Goal: Answer question/provide support: Share knowledge or assist other users

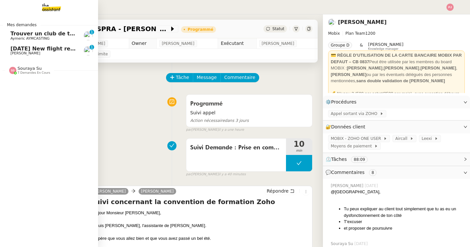
click at [8, 50] on link "23rd October 2025 New flight request - Malcolm Goodwin Louis Frei 0 1 2 3 4 5 6…" at bounding box center [49, 50] width 98 height 15
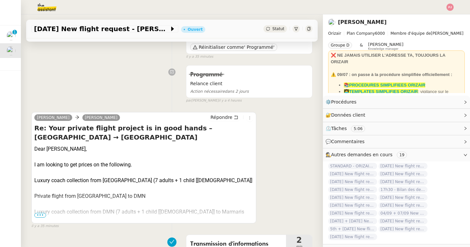
scroll to position [77, 0]
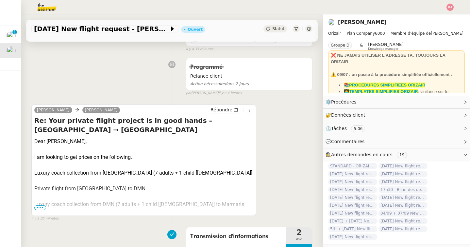
click at [42, 209] on span "•••" at bounding box center [40, 207] width 12 height 5
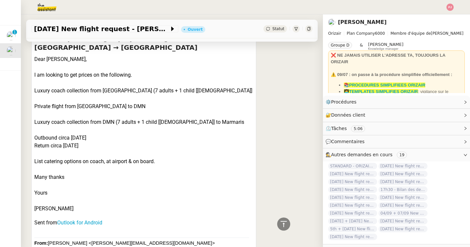
scroll to position [169, 0]
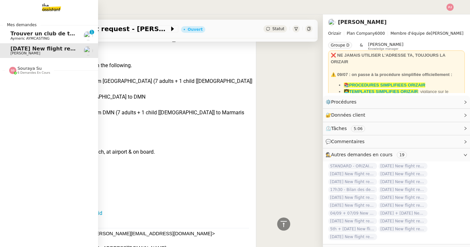
click at [16, 35] on span "Trouver un club de tennis pour septembre" at bounding box center [72, 33] width 124 height 6
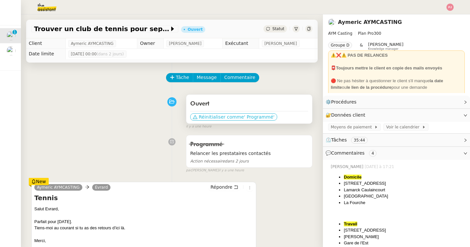
click at [211, 118] on span "Réinitialiser comme" at bounding box center [221, 116] width 45 height 7
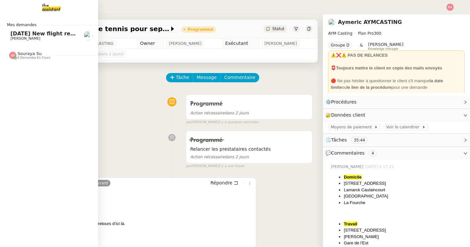
click at [21, 39] on span "Louis Frei" at bounding box center [25, 38] width 30 height 4
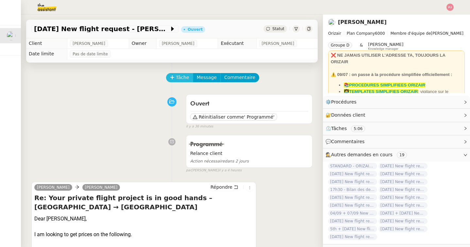
click at [184, 78] on span "Tâche" at bounding box center [182, 78] width 13 height 8
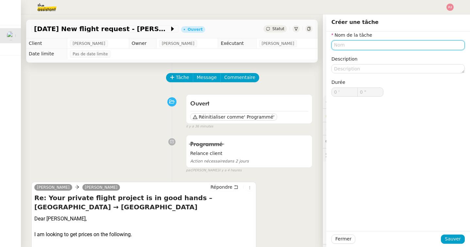
click at [354, 49] on input "text" at bounding box center [398, 44] width 133 height 9
click at [350, 48] on input "text" at bounding box center [398, 44] width 133 height 9
click at [346, 44] on input "text" at bounding box center [398, 44] width 133 height 9
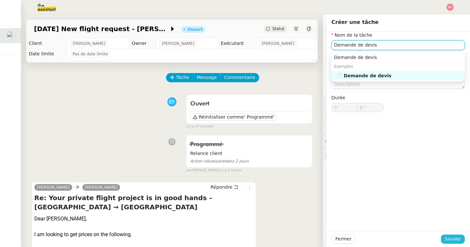
type input "Demande de devis"
click at [462, 237] on button "Sauver" at bounding box center [453, 238] width 24 height 9
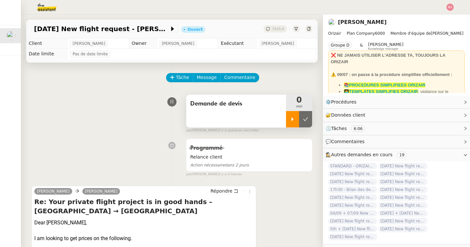
click at [292, 120] on icon at bounding box center [292, 118] width 5 height 5
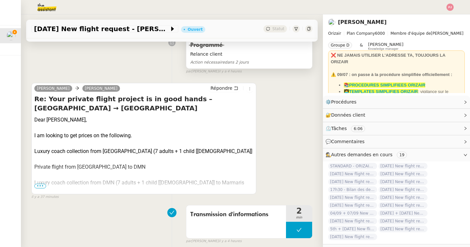
scroll to position [111, 0]
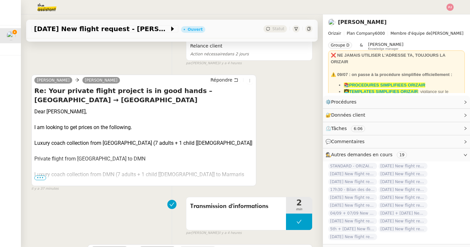
click at [37, 178] on span "•••" at bounding box center [40, 177] width 12 height 5
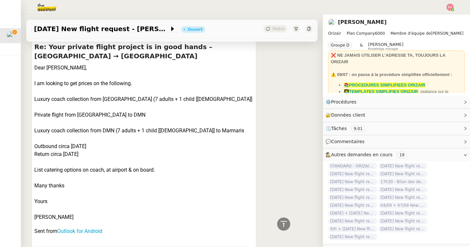
scroll to position [152, 0]
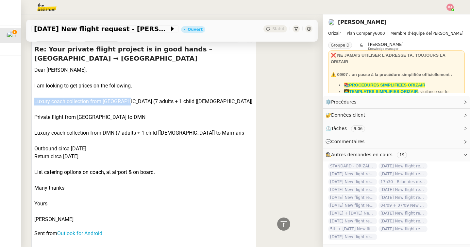
drag, startPoint x: 127, startPoint y: 101, endPoint x: 33, endPoint y: 102, distance: 93.2
click at [33, 102] on div "Malcolm Goodwin Josephine Répondre Re: Your private flight project is in good h…" at bounding box center [143, 227] width 225 height 388
copy div "Luxury coach collection from Ashington"
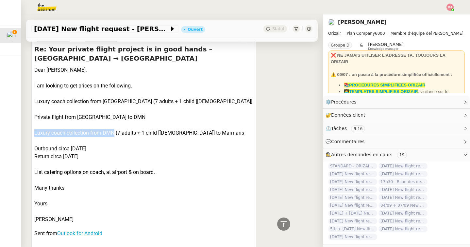
drag, startPoint x: 113, startPoint y: 132, endPoint x: 35, endPoint y: 131, distance: 78.5
click at [35, 131] on div "Luxury coach collection from DMN (7 adults + 1 child [9yo] to Marmaris" at bounding box center [143, 133] width 219 height 8
copy div "Luxury coach collection from DMN"
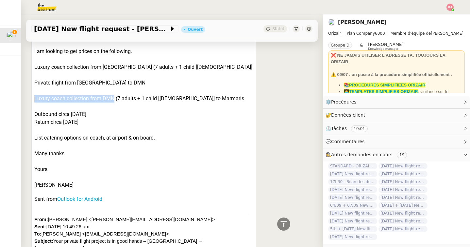
scroll to position [185, 0]
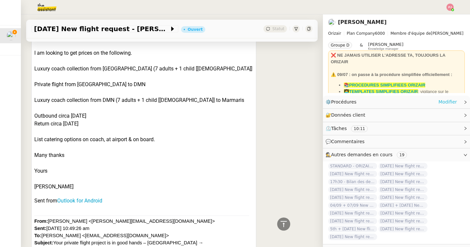
click at [447, 102] on link "Modifier" at bounding box center [448, 102] width 19 height 8
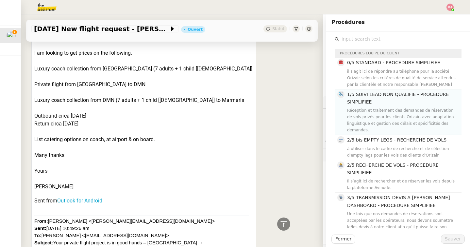
click at [382, 120] on div "Réception et traitement des demandes de réservation de vols privés pour les cli…" at bounding box center [402, 120] width 111 height 26
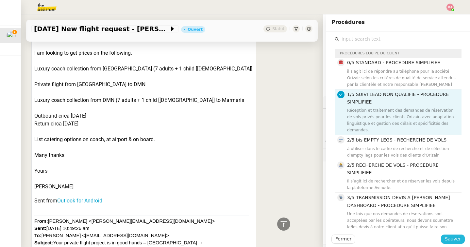
click at [448, 240] on span "Sauver" at bounding box center [453, 239] width 16 height 8
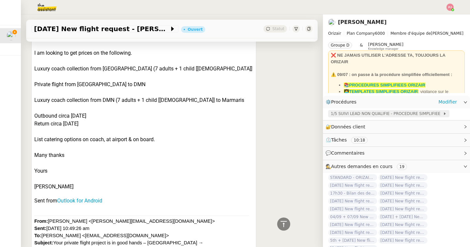
click at [367, 112] on span "1/5 SUIVI LEAD NON QUALIFIE - PROCEDURE SIMPLIFIEE" at bounding box center [387, 113] width 112 height 7
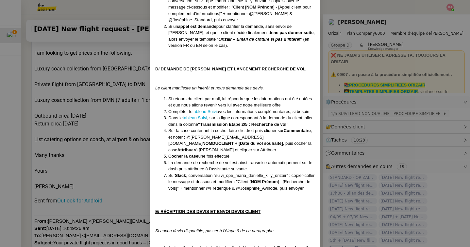
scroll to position [859, 0]
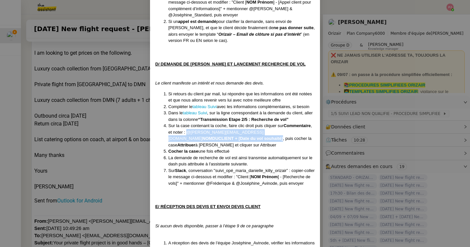
drag, startPoint x: 186, startPoint y: 126, endPoint x: 188, endPoint y: 130, distance: 4.1
click at [188, 130] on li "Sur la case contenant la coche, faire clic droit puis cliquer sur Commentaire ,…" at bounding box center [241, 135] width 147 height 26
copy li "@josephine.k@orizair.com NOMDUCLIENT + [Date du vol souhaité]"
click at [123, 116] on nz-modal-container "Créée le 16/04/2025 MAJ le 20 /08/2025 Équipe Orizair qui réalise la procédure …" at bounding box center [235, 123] width 470 height 247
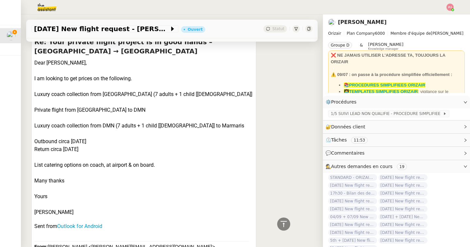
scroll to position [165, 0]
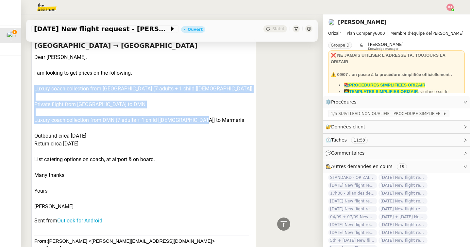
drag, startPoint x: 35, startPoint y: 87, endPoint x: 208, endPoint y: 121, distance: 175.6
click at [208, 121] on div "Dear Josephine, I am looking to get prices on the following. Luxury coach colle…" at bounding box center [143, 229] width 219 height 353
copy div "Luxury coach collection from Ashington (7 adults + 1 child [9yo] Private flight…"
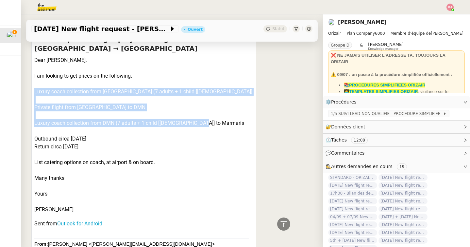
scroll to position [162, 0]
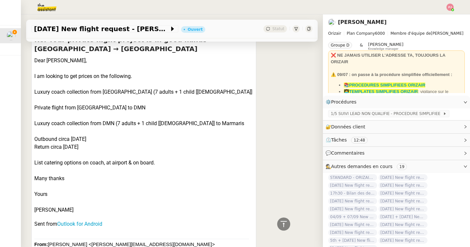
click at [154, 161] on div "List catering options on coach, at airport & on board." at bounding box center [143, 163] width 219 height 8
drag, startPoint x: 162, startPoint y: 161, endPoint x: 33, endPoint y: 91, distance: 146.8
click at [33, 91] on div "Malcolm Goodwin Josephine Répondre Re: Your private flight project is in good h…" at bounding box center [143, 218] width 225 height 388
copy div "Luxury coach collection from Ashington (7 adults + 1 child [9yo] Private flight…"
click at [103, 107] on div "Private flight from NCL to DMN" at bounding box center [143, 108] width 219 height 8
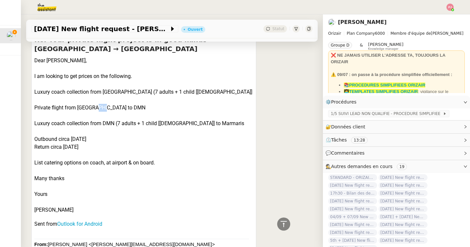
drag, startPoint x: 95, startPoint y: 107, endPoint x: 109, endPoint y: 107, distance: 13.7
click at [109, 107] on div "Private flight from NCL to DMN" at bounding box center [143, 108] width 219 height 8
copy div "DMN"
drag, startPoint x: 102, startPoint y: 148, endPoint x: 29, endPoint y: 139, distance: 72.9
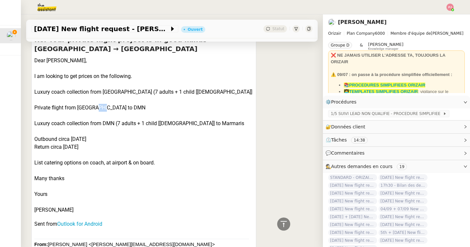
copy div "Outbound circa 23rd October Return circa 7th November"
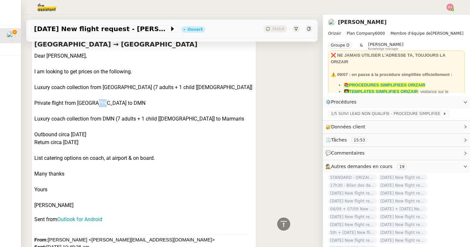
scroll to position [167, 0]
drag, startPoint x: 160, startPoint y: 156, endPoint x: 34, endPoint y: 158, distance: 126.6
click at [34, 158] on div "Malcolm Goodwin Josephine Répondre Re: Your private flight project is in good h…" at bounding box center [143, 213] width 225 height 388
copy div "List catering options on coach, at airport & on board."
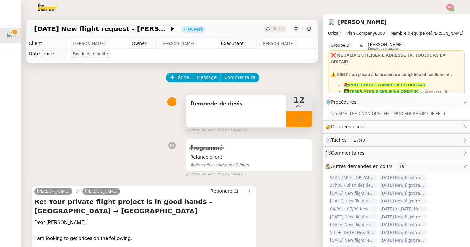
click at [47, 9] on img at bounding box center [41, 7] width 51 height 14
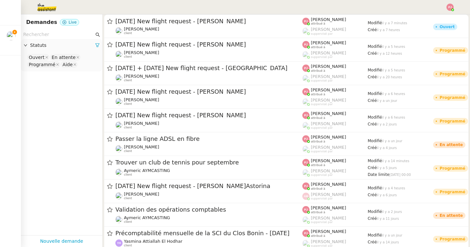
click at [44, 33] on input "text" at bounding box center [58, 35] width 71 height 8
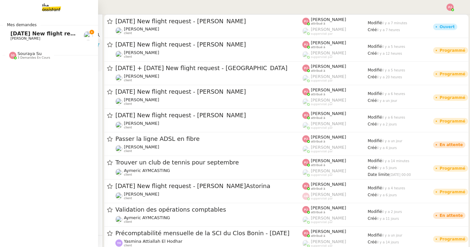
click at [13, 38] on span "Louis Frei" at bounding box center [25, 38] width 30 height 4
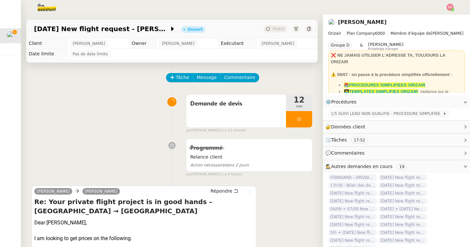
click at [249, 191] on icon at bounding box center [250, 191] width 4 height 4
click at [251, 192] on icon at bounding box center [250, 191] width 4 height 4
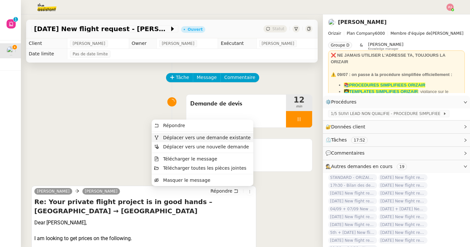
click at [246, 138] on span "Déplacer vers une demande existante" at bounding box center [207, 137] width 88 height 5
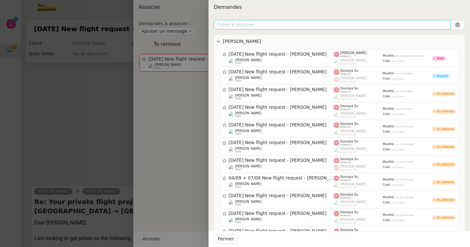
click at [327, 25] on input "text" at bounding box center [332, 24] width 237 height 9
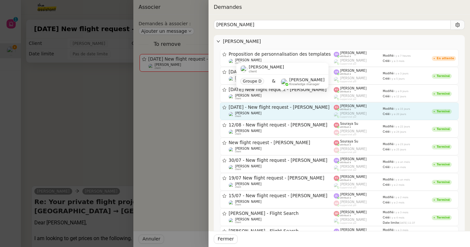
type input "daniell"
click at [286, 116] on div "Louis Frei client" at bounding box center [281, 114] width 105 height 7
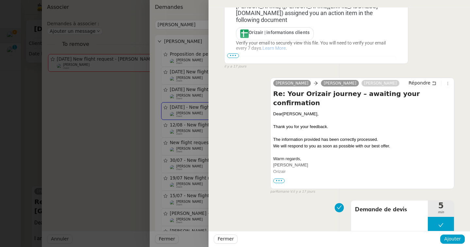
scroll to position [1080, 0]
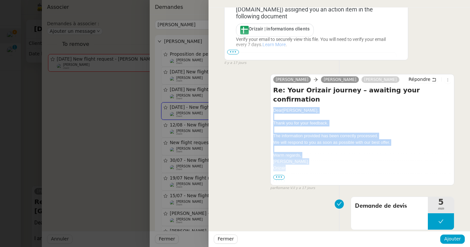
drag, startPoint x: 274, startPoint y: 103, endPoint x: 298, endPoint y: 162, distance: 63.9
click at [298, 162] on div "Dear Mr. Daniell, Thank you for your feedback. The information provided has bee…" at bounding box center [362, 145] width 178 height 77
copy div "Dear Mr. Daniell, Thank you for your feedback. The information provided has bee…"
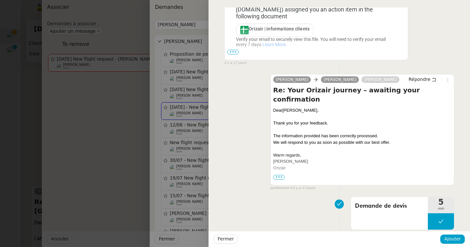
click at [22, 134] on div at bounding box center [235, 123] width 470 height 247
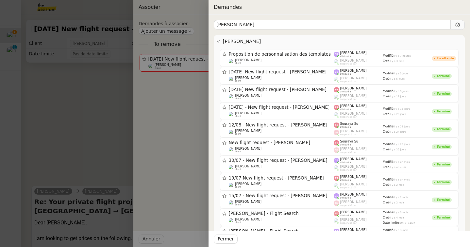
click at [22, 134] on div at bounding box center [235, 123] width 470 height 247
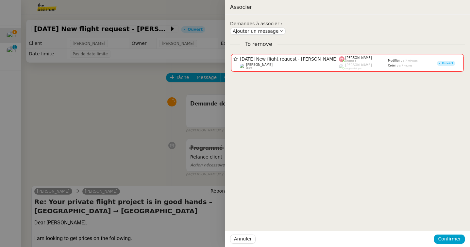
click at [22, 134] on div at bounding box center [235, 123] width 470 height 247
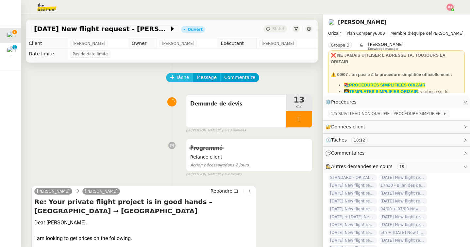
click at [175, 77] on button "Tâche" at bounding box center [179, 77] width 27 height 9
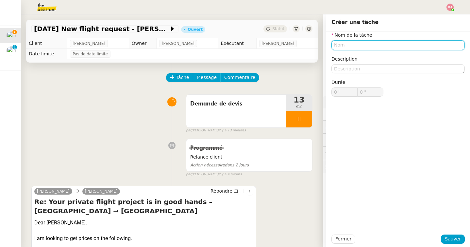
click at [342, 43] on input "text" at bounding box center [398, 44] width 133 height 9
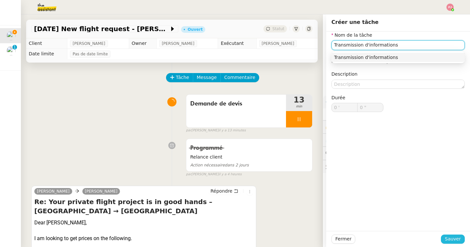
type input "Transmission d'informations"
click at [452, 238] on span "Sauver" at bounding box center [453, 239] width 16 height 8
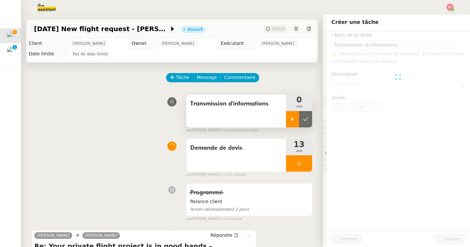
click at [294, 125] on div at bounding box center [292, 119] width 13 height 16
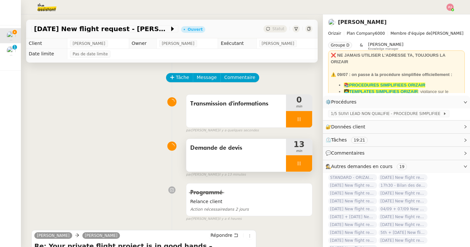
click at [299, 163] on icon at bounding box center [299, 163] width 5 height 5
click at [308, 163] on button at bounding box center [305, 163] width 13 height 16
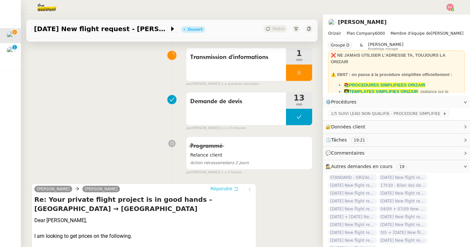
click at [224, 186] on span "Répondre" at bounding box center [222, 188] width 22 height 7
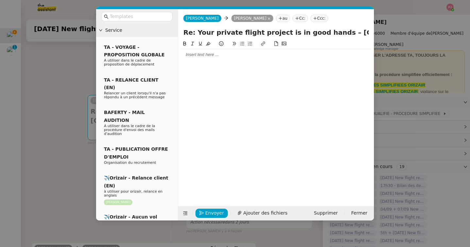
click at [222, 62] on div at bounding box center [276, 118] width 191 height 156
click at [221, 56] on div at bounding box center [276, 55] width 191 height 6
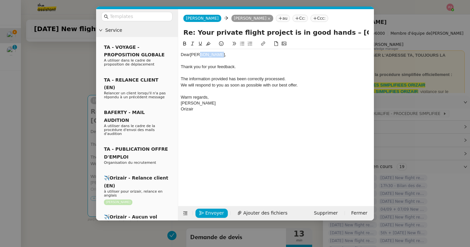
drag, startPoint x: 218, startPoint y: 55, endPoint x: 199, endPoint y: 55, distance: 19.3
click at [199, 55] on div "Dear Mr. Daniell," at bounding box center [276, 55] width 191 height 6
click at [312, 17] on nz-tag "Ccc:" at bounding box center [320, 18] width 18 height 7
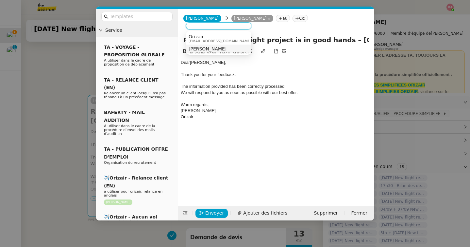
click at [223, 47] on div "Louis Frei louis@orizair.com" at bounding box center [238, 50] width 98 height 9
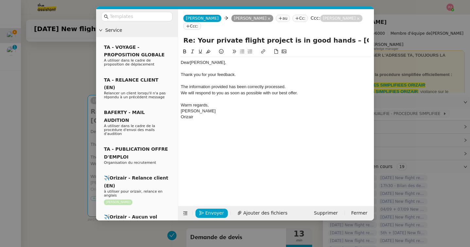
click at [226, 91] on div "We will respond to you as soon as possible with our best offer." at bounding box center [276, 93] width 191 height 6
click at [217, 212] on span "Envoyer" at bounding box center [214, 213] width 19 height 8
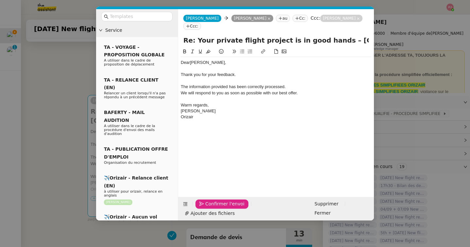
click at [217, 207] on span "Confirmer l'envoi" at bounding box center [224, 204] width 39 height 8
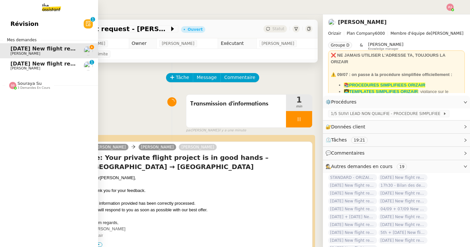
click at [6, 64] on link "3rd September 2025 New flight request - Rashid Ibrahim Louis Frei 0 1 2 3 4 5 6…" at bounding box center [49, 65] width 98 height 15
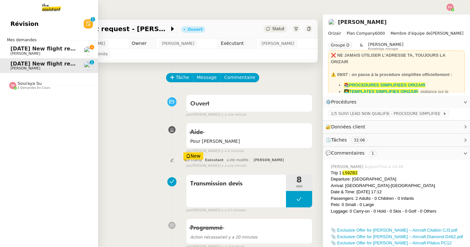
click at [14, 52] on span "Louis Frei" at bounding box center [25, 53] width 30 height 4
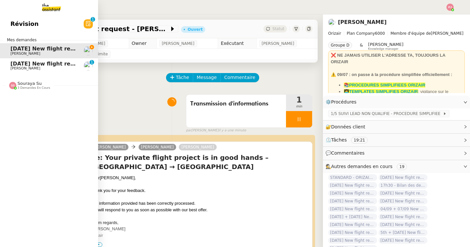
click at [11, 64] on span "3rd September 2025 New flight request - Rashid Ibrahim" at bounding box center [75, 63] width 131 height 6
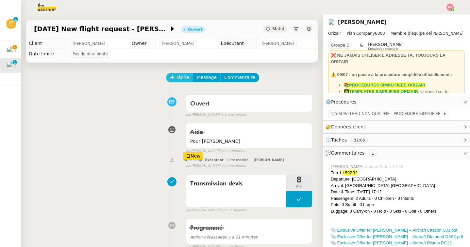
click at [173, 76] on icon at bounding box center [172, 77] width 5 height 5
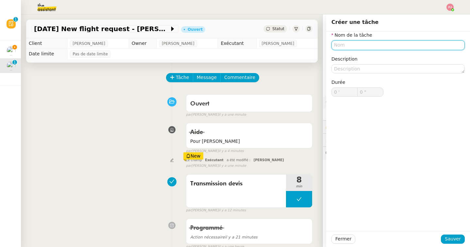
click at [342, 44] on input "text" at bounding box center [398, 44] width 133 height 9
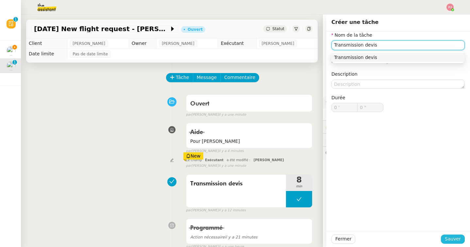
type input "Transmission devis"
click at [460, 237] on span "Sauver" at bounding box center [453, 239] width 16 height 8
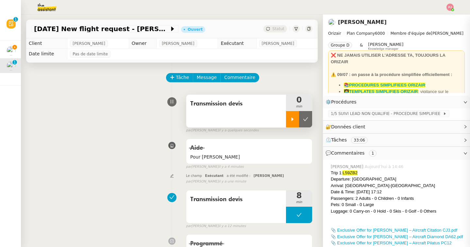
click at [290, 115] on div at bounding box center [292, 119] width 13 height 16
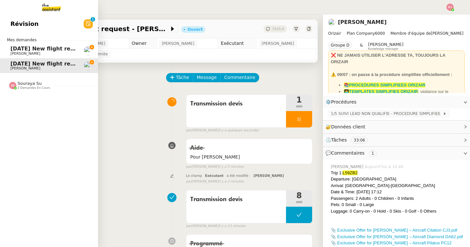
click at [9, 50] on link "23rd October 2025 New flight request - Malcolm Goodwin Louis Frei" at bounding box center [49, 50] width 98 height 15
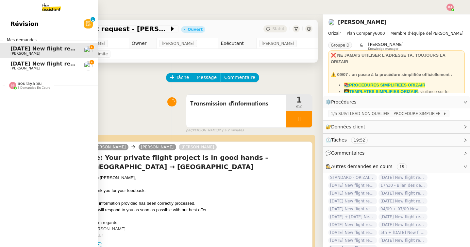
click at [13, 66] on span "3rd September 2025 New flight request - Rashid Ibrahim" at bounding box center [75, 63] width 131 height 6
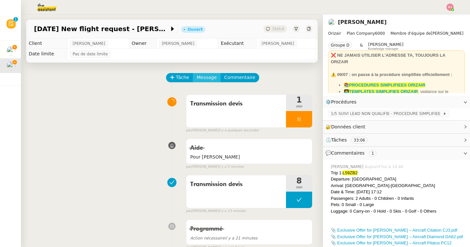
click at [210, 79] on span "Message" at bounding box center [207, 78] width 20 height 8
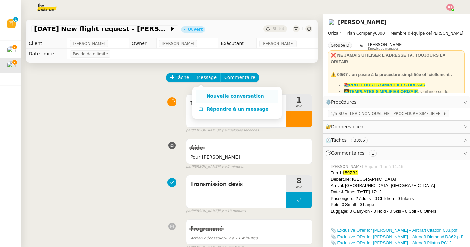
click at [214, 93] on link "Nouvelle conversation" at bounding box center [237, 96] width 82 height 13
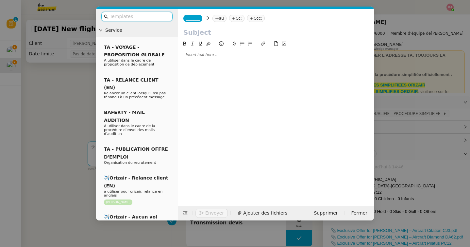
click at [153, 16] on input "text" at bounding box center [139, 17] width 59 height 8
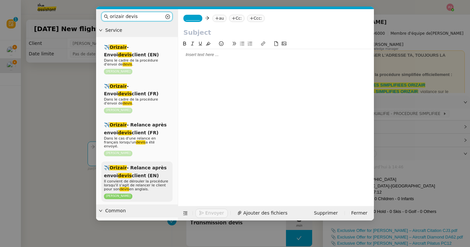
type input "orizair devis"
click at [152, 165] on span "✈️ Orizair - Relance après envoi devis client (EN)" at bounding box center [135, 171] width 63 height 13
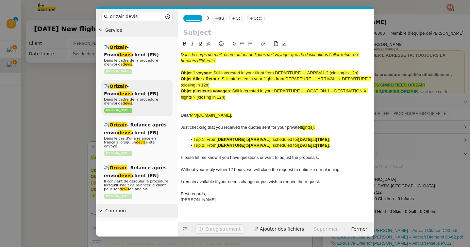
click at [132, 91] on em "devis" at bounding box center [125, 93] width 14 height 5
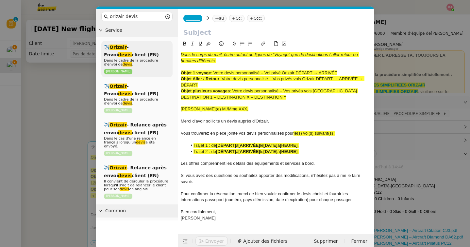
click at [143, 59] on span "Dans le cadre de la procédure d'envoi de devis ." at bounding box center [131, 62] width 54 height 8
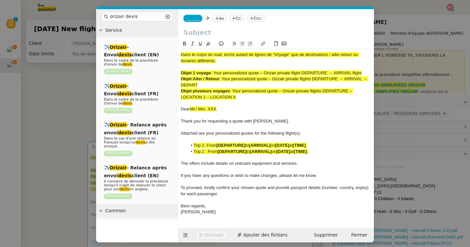
click at [7, 51] on nz-modal-container "orizair devis Service ✈️ Orizair - Envoi devis client (EN) Dans le cadre de la …" at bounding box center [235, 123] width 470 height 247
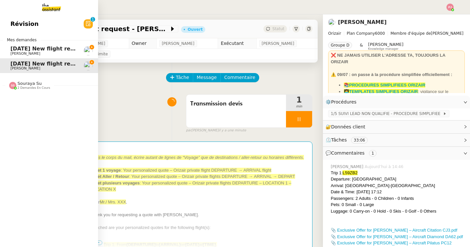
click at [11, 51] on span "23rd October 2025 New flight request - Malcolm Goodwin" at bounding box center [75, 48] width 131 height 6
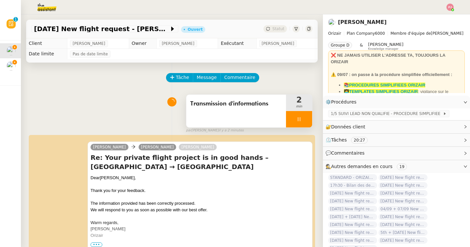
click at [300, 112] on div at bounding box center [299, 119] width 26 height 16
click at [304, 115] on button at bounding box center [305, 119] width 13 height 16
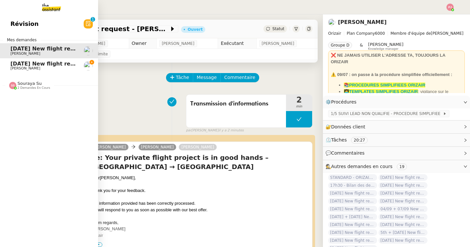
click at [22, 67] on span "Louis Frei" at bounding box center [25, 68] width 30 height 4
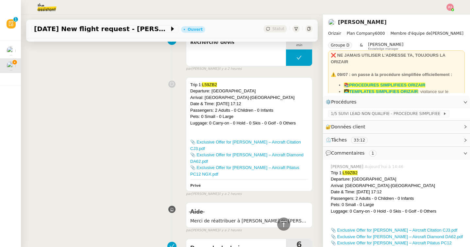
scroll to position [383, 0]
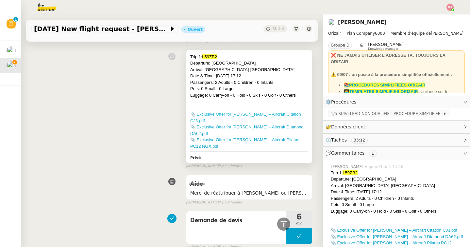
click at [279, 114] on link "📎 Exclusive Offer for Mr. Ibrahim – Aircraft Citation CJ3.pdf" at bounding box center [245, 117] width 111 height 11
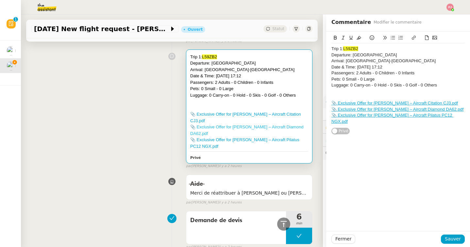
click at [246, 124] on link "📎 Exclusive Offer for Mr. Ibrahim – Aircraft Diamond DA62.pdf" at bounding box center [246, 129] width 113 height 11
click at [260, 137] on link "📎 Exclusive Offer for Mr. Ibrahim – Aircraft Pilatus PC12 NGX.pdf" at bounding box center [244, 142] width 109 height 11
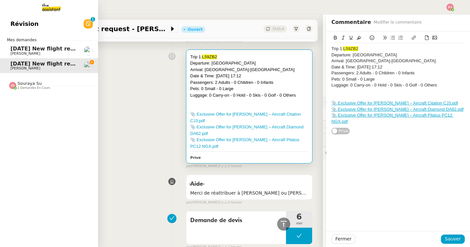
click at [17, 56] on link "23rd October 2025 New flight request - Malcolm Goodwin Louis Frei" at bounding box center [49, 50] width 98 height 15
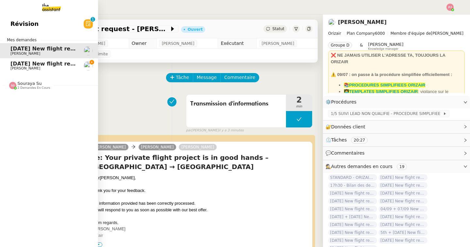
click at [9, 58] on link "3rd September 2025 New flight request - Rashid Ibrahim Louis Frei" at bounding box center [49, 65] width 98 height 15
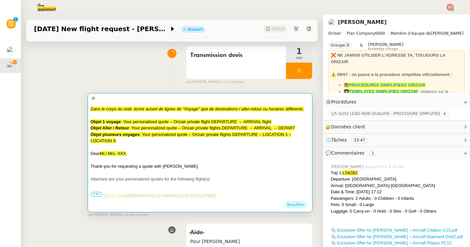
scroll to position [84, 0]
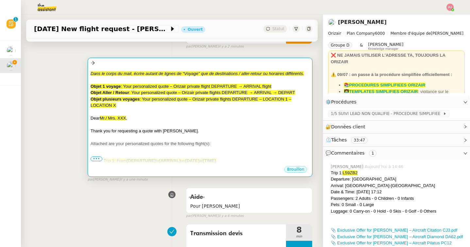
click at [196, 145] on span "Attached are your personalized quotes for the following flight(s):" at bounding box center [151, 143] width 120 height 5
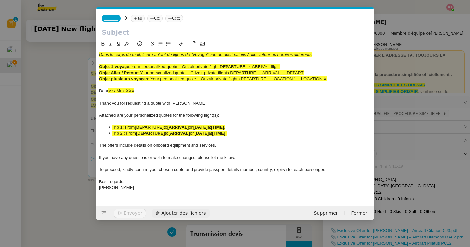
scroll to position [0, 14]
click at [196, 217] on div "Envoyer Ajouter des fichiers" at bounding box center [154, 212] width 111 height 9
click at [196, 213] on span "Ajouter des fichiers" at bounding box center [184, 213] width 44 height 8
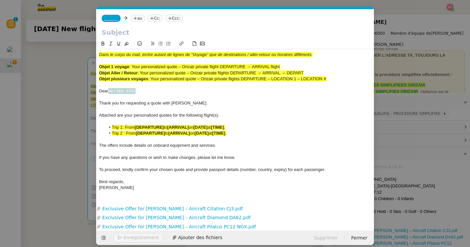
drag, startPoint x: 142, startPoint y: 91, endPoint x: 110, endPoint y: 91, distance: 32.7
click at [110, 91] on div "Dear Mr./ Mrs. XXX ," at bounding box center [235, 91] width 272 height 6
click at [65, 169] on nz-modal-container "Service TA - VOYAGE - PROPOSITION GLOBALE A utiliser dans le cadre de propositi…" at bounding box center [235, 123] width 470 height 247
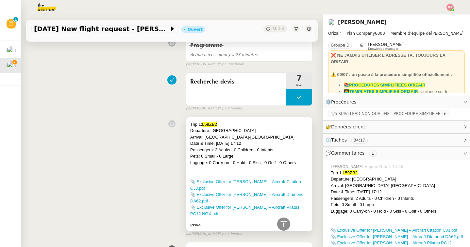
scroll to position [369, 0]
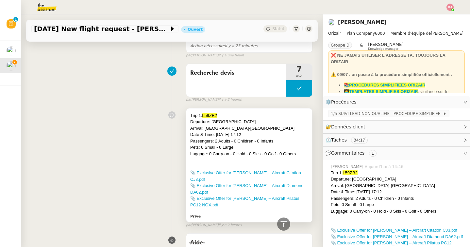
drag, startPoint x: 274, startPoint y: 136, endPoint x: 188, endPoint y: 123, distance: 87.4
click at [188, 123] on div "Trip 1: L59ZB2 Departure: London Biggin Hill Airport Arrival: Nice-Côte d'Azur …" at bounding box center [249, 164] width 126 height 113
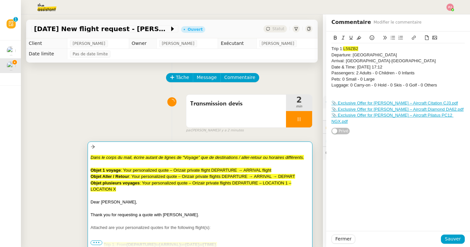
click at [182, 191] on div "Objet plusieurs voyages : Your personalized quote – Orizair private flights DEP…" at bounding box center [200, 186] width 219 height 13
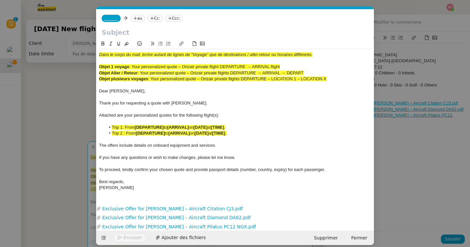
scroll to position [0, 14]
click at [152, 190] on div "Josephine" at bounding box center [235, 187] width 272 height 6
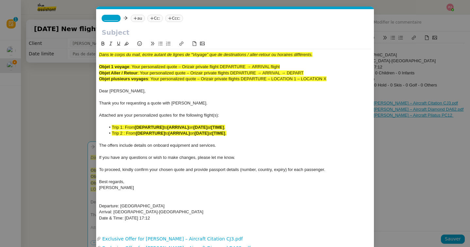
scroll to position [0, 0]
drag, startPoint x: 284, startPoint y: 66, endPoint x: 133, endPoint y: 66, distance: 150.4
click at [133, 66] on div "Objet 1 voyage : Your personalized quote – Orizair private flight DEPARTURE → A…" at bounding box center [235, 67] width 272 height 6
copy span "Your personalized quote – Orizair private flight DEPARTURE → ARRIVAL flight"
click at [134, 33] on input "text" at bounding box center [235, 32] width 267 height 10
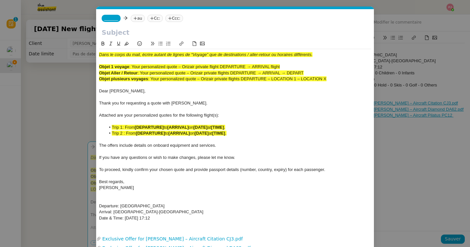
paste input "Your personalized quote – Orizair private flight DEPARTURE → ARRIVAL flight"
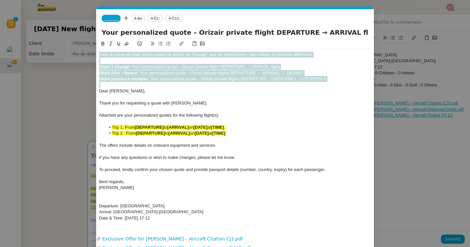
drag, startPoint x: 100, startPoint y: 91, endPoint x: 98, endPoint y: 43, distance: 48.4
click at [98, 43] on nz-spin "Dans le corps du mail, écrire autant de lignes de “Voyage” que de destinations …" at bounding box center [235, 133] width 278 height 186
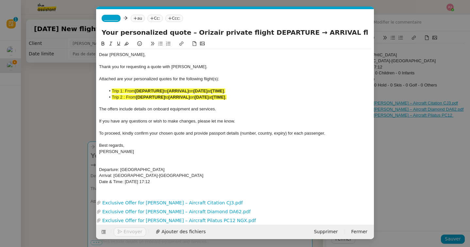
drag, startPoint x: 170, startPoint y: 170, endPoint x: 121, endPoint y: 168, distance: 49.7
click at [121, 168] on div "Departure: London Biggin Hill Airport" at bounding box center [235, 169] width 272 height 6
drag, startPoint x: 283, startPoint y: 33, endPoint x: 247, endPoint y: 32, distance: 35.7
click at [247, 32] on input "Your personalized quote – Orizair private flight DEPARTURE → ARRIVAL flight" at bounding box center [235, 32] width 267 height 10
paste input "London Biggin Hill Airport"
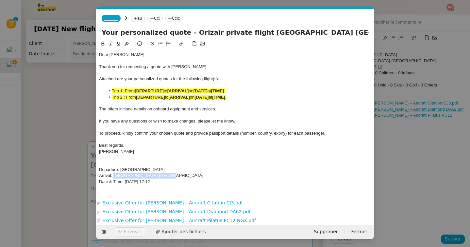
drag, startPoint x: 165, startPoint y: 175, endPoint x: 115, endPoint y: 175, distance: 50.7
click at [115, 175] on div "Arrival: Nice-Côte d'Azur Airport" at bounding box center [235, 175] width 272 height 6
drag, startPoint x: 360, startPoint y: 33, endPoint x: 334, endPoint y: 34, distance: 25.9
click at [334, 34] on input "Your personalized quote – Orizair private flight London Biggin Hill Airport → A…" at bounding box center [235, 32] width 267 height 10
paste input "Nice-Côte d'Azur Airport"
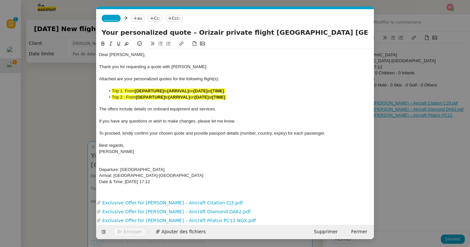
scroll to position [0, 40]
type input "Your personalized quote – Orizair private flight London Biggin Hill Airport → N…"
drag, startPoint x: 178, startPoint y: 181, endPoint x: 94, endPoint y: 171, distance: 84.6
click at [94, 171] on nz-modal-container "Service TA - VOYAGE - PROPOSITION GLOBALE A utiliser dans le cadre de propositi…" at bounding box center [235, 123] width 470 height 247
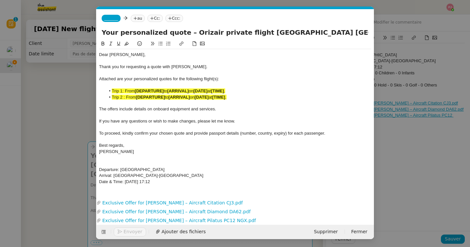
click at [102, 44] on icon at bounding box center [103, 43] width 5 height 5
click at [127, 42] on icon at bounding box center [126, 44] width 5 height 4
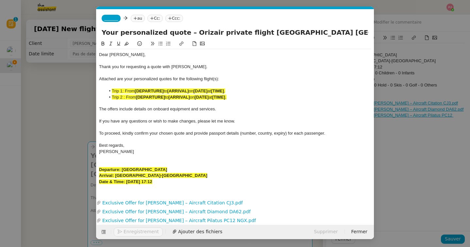
click at [176, 170] on div "Departure: London Biggin Hill Airport" at bounding box center [235, 169] width 272 height 6
drag, startPoint x: 178, startPoint y: 170, endPoint x: 123, endPoint y: 169, distance: 54.9
click at [123, 169] on div "Departure: London Biggin Hill Airport" at bounding box center [235, 169] width 272 height 6
drag, startPoint x: 165, startPoint y: 91, endPoint x: 136, endPoint y: 92, distance: 29.4
click at [136, 92] on li "Trip 1: From [DEPARTURE] to [ARRIVAL] on [DATE] at [TIME] ." at bounding box center [239, 91] width 266 height 6
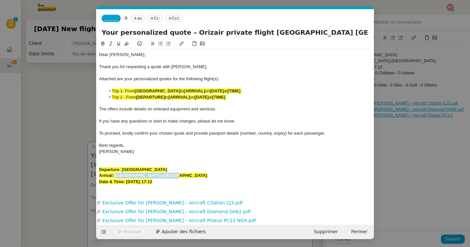
drag, startPoint x: 166, startPoint y: 177, endPoint x: 116, endPoint y: 176, distance: 50.4
click at [116, 176] on div "Arrival: Nice-Côte d'Azur Airport" at bounding box center [235, 175] width 272 height 6
drag, startPoint x: 216, startPoint y: 90, endPoint x: 195, endPoint y: 91, distance: 21.3
click at [195, 91] on li "Trip 1: From London Biggin Hill Airport to [ARRIVAL] on [DATE] at [TIME] ." at bounding box center [239, 91] width 266 height 6
drag, startPoint x: 184, startPoint y: 180, endPoint x: 127, endPoint y: 181, distance: 56.6
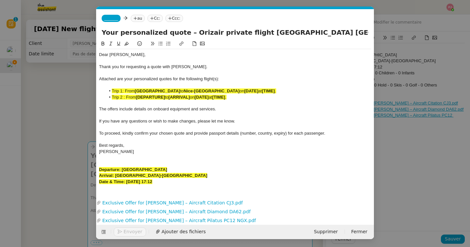
click at [127, 181] on div "Date & Time: 3rd September 2025 17:12" at bounding box center [235, 182] width 272 height 6
drag, startPoint x: 252, startPoint y: 91, endPoint x: 288, endPoint y: 92, distance: 36.3
click at [288, 92] on li "Trip 1: From London Biggin Hill Airport to Nice-Côte d'Azur Airport on [DATE] a…" at bounding box center [239, 91] width 266 height 6
click at [252, 91] on strong "[3rd September 2025 17:12" at bounding box center [257, 90] width 27 height 5
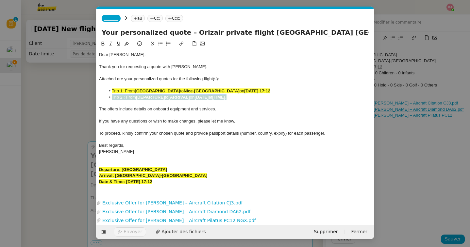
drag, startPoint x: 242, startPoint y: 98, endPoint x: 102, endPoint y: 99, distance: 139.6
click at [102, 99] on ul "Trip 1: From London Biggin Hill Airport to Nice-Côte d'Azur Airport on 3rd Sept…" at bounding box center [235, 94] width 272 height 12
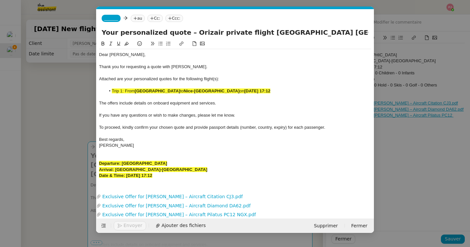
click at [189, 186] on nz-upload "Exclusive Offer for Mr. Ibrahim – Aircraft Citation CJ3.pdf Exclusive Offer for…" at bounding box center [235, 201] width 278 height 34
drag, startPoint x: 183, startPoint y: 175, endPoint x: 96, endPoint y: 152, distance: 89.7
click at [96, 152] on nz-spin "Dear Mr. Ibrahim, Thank you for requesting a quote with Orizair. Attached are y…" at bounding box center [235, 112] width 278 height 144
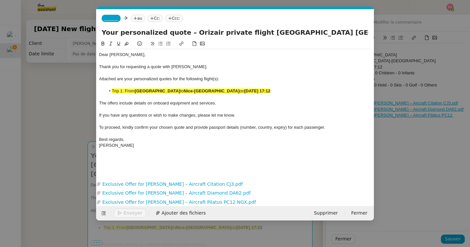
drag, startPoint x: 315, startPoint y: 91, endPoint x: 109, endPoint y: 90, distance: 205.7
click at [109, 90] on li "Trip 1: From London Biggin Hill Airport to Nice-Côte d'Azur Airport on 3rd Sept…" at bounding box center [239, 91] width 266 height 6
click at [127, 43] on icon at bounding box center [126, 44] width 5 height 4
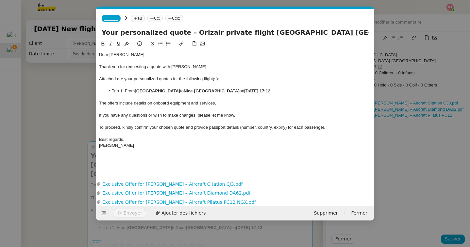
click at [126, 91] on li "Trip 1: From London Biggin Hill Airport to Nice-Côte d'Azur Airport on 3rd Sept…" at bounding box center [239, 91] width 266 height 6
click at [118, 171] on nz-spin "Dear Mr. Ibrahim, Thank you for requesting a quote with Orizair. Attached are y…" at bounding box center [235, 105] width 278 height 131
click at [109, 156] on div "Dear Mr. Ibrahim, Thank you for requesting a quote with Orizair. Attached are y…" at bounding box center [235, 103] width 272 height 108
click at [112, 19] on span "_______" at bounding box center [111, 18] width 14 height 5
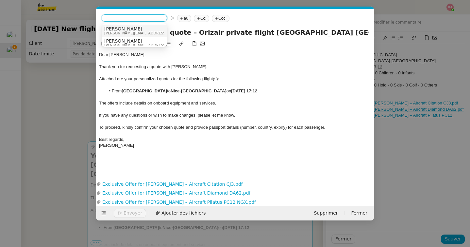
click at [119, 31] on span "josephine.k@orizair.com" at bounding box center [150, 33] width 93 height 4
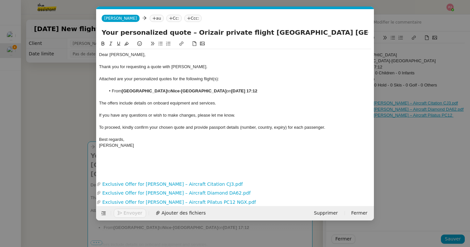
click at [150, 18] on nz-tag "au" at bounding box center [157, 18] width 14 height 7
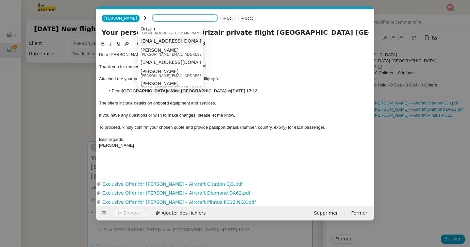
click at [163, 43] on span "ibrahimr967@gmail.com" at bounding box center [181, 40] width 80 height 5
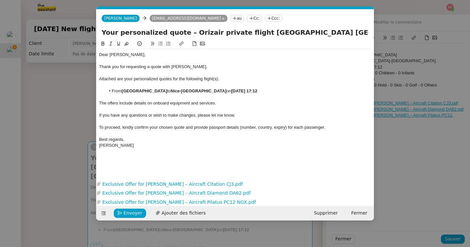
click at [268, 17] on icon at bounding box center [270, 18] width 4 height 4
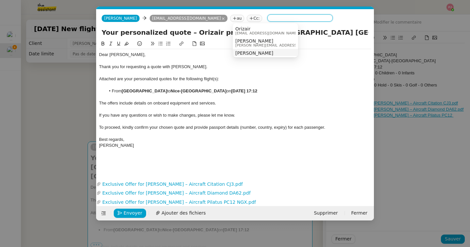
click at [254, 50] on nz-option-item "Louis Frei louis@orizair.com" at bounding box center [265, 55] width 65 height 12
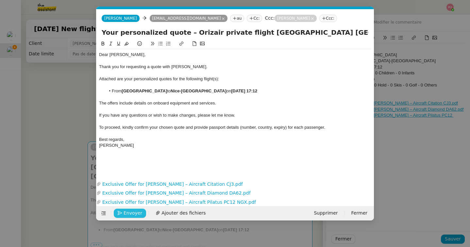
click at [135, 216] on span "Envoyer" at bounding box center [133, 213] width 19 height 8
click at [135, 216] on span "Confirmer l'envoi" at bounding box center [143, 213] width 39 height 8
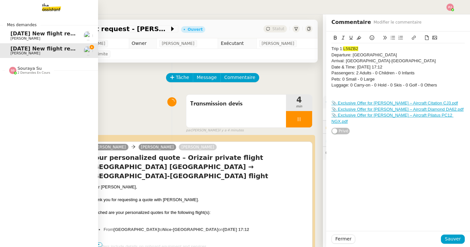
click at [13, 35] on span "23rd October 2025 New flight request - Malcolm Goodwin" at bounding box center [75, 33] width 131 height 6
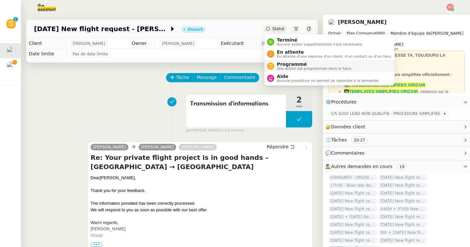
click at [282, 67] on span "Une action est programmée dans le futur." at bounding box center [314, 69] width 75 height 4
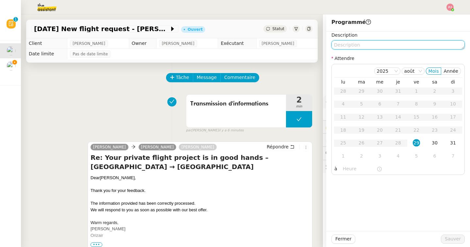
click at [366, 43] on textarea at bounding box center [398, 44] width 133 height 9
type textarea "R"
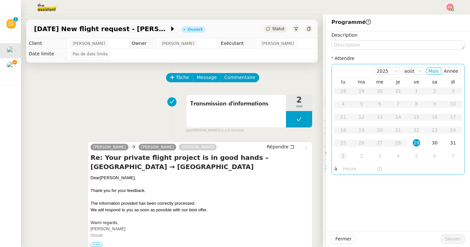
click at [345, 154] on div "1" at bounding box center [343, 155] width 7 height 7
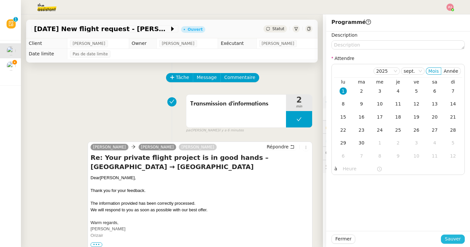
click at [460, 240] on span "Sauver" at bounding box center [453, 239] width 16 height 8
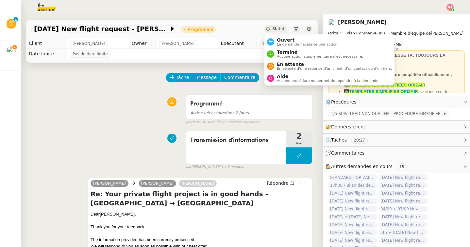
click at [280, 26] on span "Statut" at bounding box center [278, 28] width 12 height 5
click at [282, 77] on span "Aide" at bounding box center [328, 76] width 103 height 5
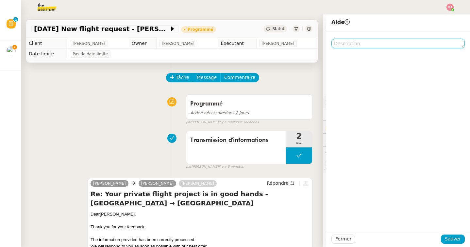
click at [360, 43] on textarea at bounding box center [398, 43] width 133 height 9
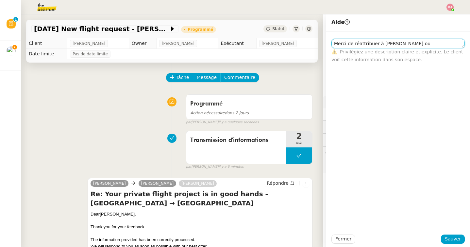
scroll to position [0, 0]
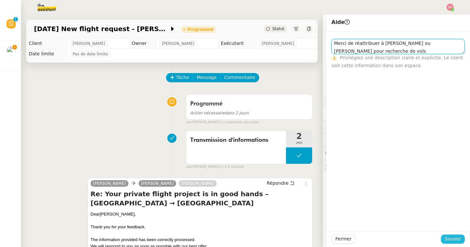
type textarea "Merci de réattribuer à Amyna ou Sheida pour recherche de vols"
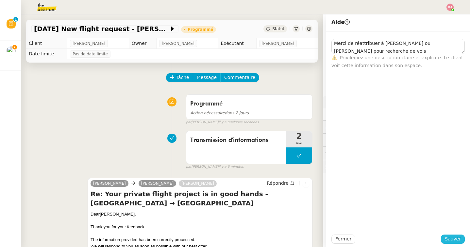
click at [450, 240] on span "Sauver" at bounding box center [453, 239] width 16 height 8
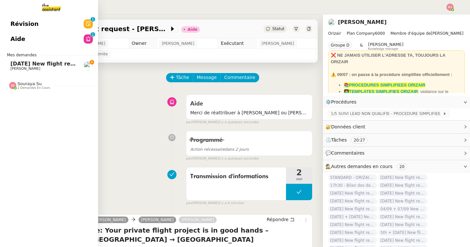
click at [12, 69] on span "Louis Frei" at bounding box center [25, 68] width 30 height 4
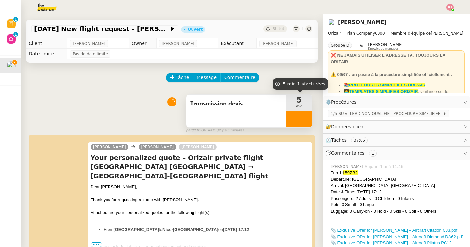
click at [297, 112] on div at bounding box center [299, 119] width 26 height 16
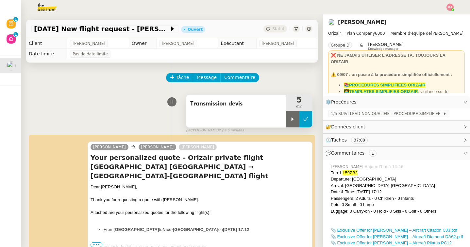
click at [304, 117] on icon at bounding box center [305, 118] width 5 height 5
